Goal: Navigation & Orientation: Find specific page/section

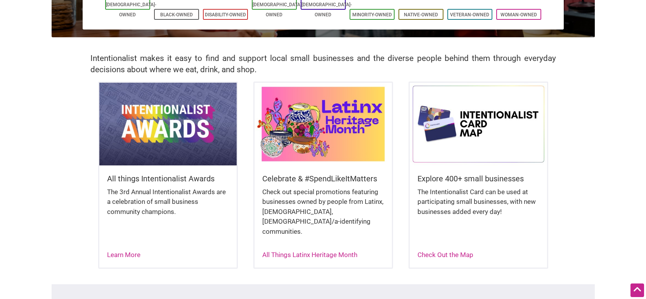
scroll to position [182, 0]
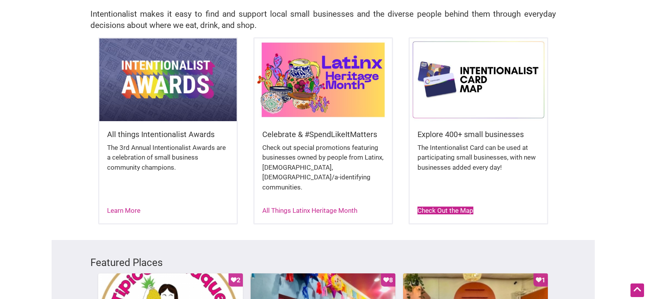
click at [434, 206] on link "Check Out the Map" at bounding box center [445, 210] width 56 height 8
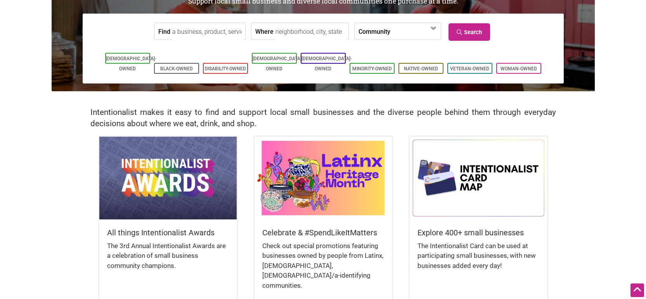
scroll to position [0, 0]
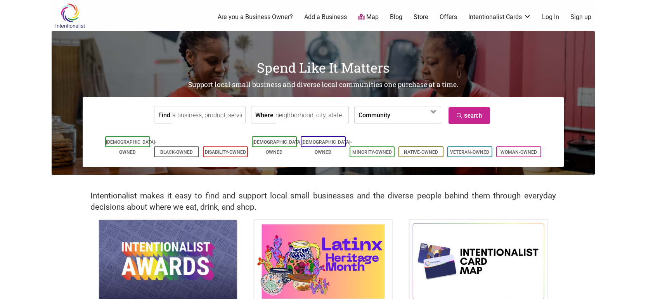
click at [373, 111] on label "Community" at bounding box center [374, 114] width 32 height 17
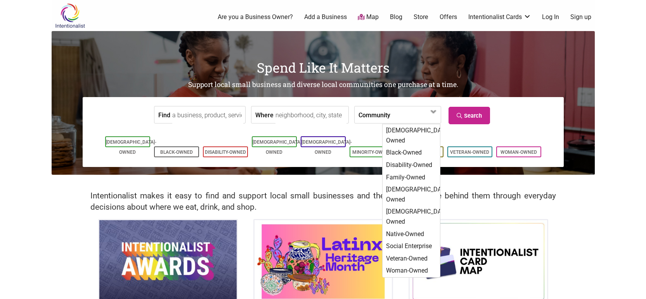
click at [328, 116] on input "Where" at bounding box center [310, 114] width 71 height 17
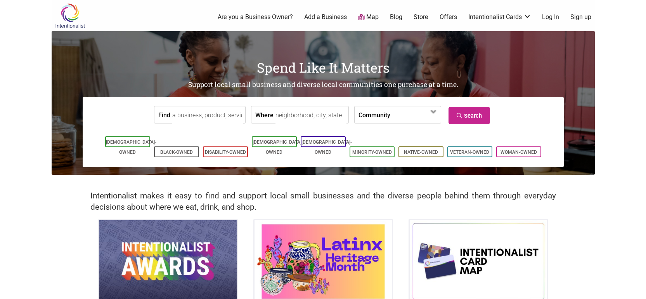
click at [31, 105] on body "× Menu 0 Are you a Business Owner? Add a Business Map Blog Store Offers Intenti…" at bounding box center [323, 149] width 646 height 299
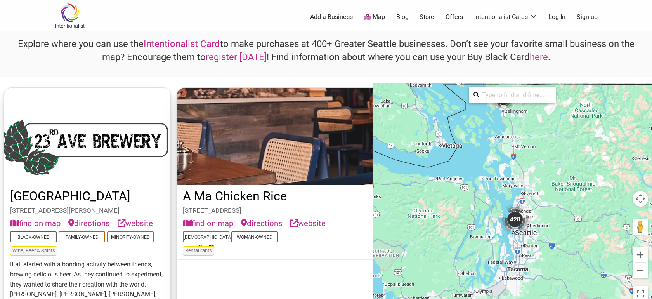
click at [190, 71] on p at bounding box center [326, 72] width 638 height 10
